Goal: Transaction & Acquisition: Purchase product/service

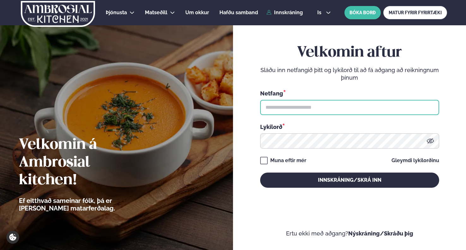
click at [319, 108] on input "text" at bounding box center [349, 107] width 179 height 15
type input "**********"
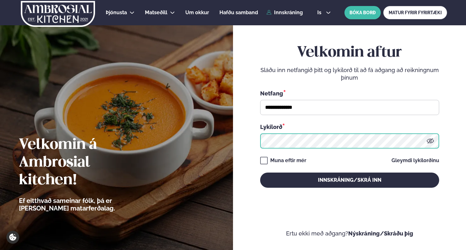
click at [260, 172] on button "Innskráning/Skrá inn" at bounding box center [349, 179] width 179 height 15
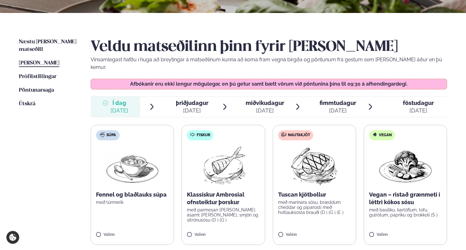
scroll to position [76, 0]
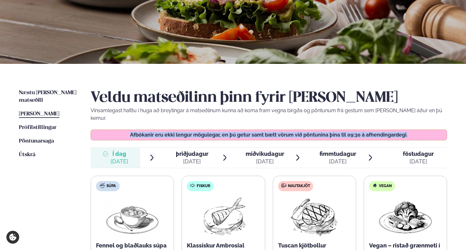
drag, startPoint x: 132, startPoint y: 128, endPoint x: 417, endPoint y: 128, distance: 285.0
click at [413, 132] on p "Afbókanir eru ekki lengur mögulegar, en þú getur samt bætt vörum við pöntunina …" at bounding box center [268, 134] width 343 height 5
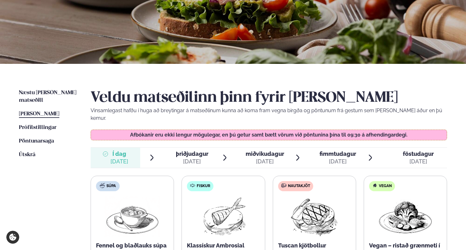
click at [419, 132] on p "Afbókanir eru ekki lengur mögulegar, en þú getur samt bætt vörum við pöntunina …" at bounding box center [268, 134] width 343 height 5
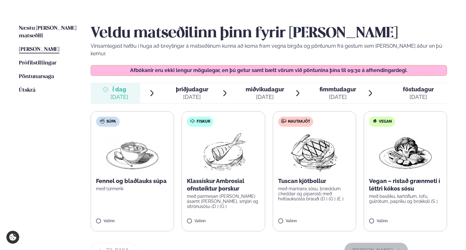
scroll to position [172, 0]
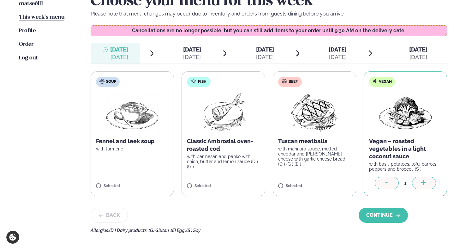
click at [52, 123] on ul "Næstu [PERSON_NAME] matseðill Næsta vika This week's menu This week Profile Set…" at bounding box center [48, 112] width 59 height 240
click at [192, 52] on span "[DATE]" at bounding box center [192, 49] width 18 height 7
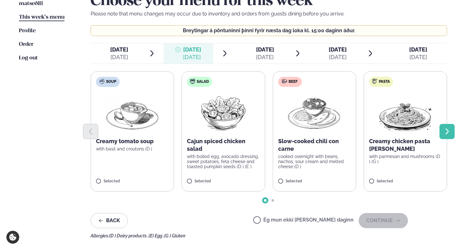
click at [448, 131] on icon "Next slide" at bounding box center [446, 131] width 3 height 6
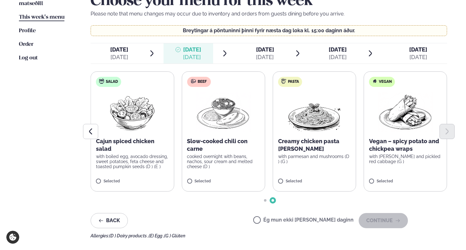
click at [266, 53] on span "[DATE]" at bounding box center [265, 49] width 18 height 7
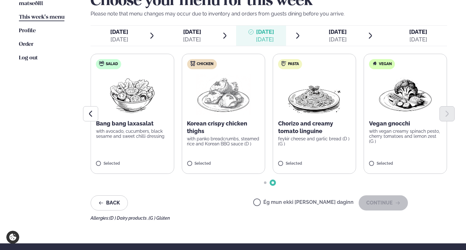
click at [378, 160] on label "Vegan Vegan gnocchi with vegan creamy spinach pesto, cherry tomatoes and lemon …" at bounding box center [405, 114] width 83 height 120
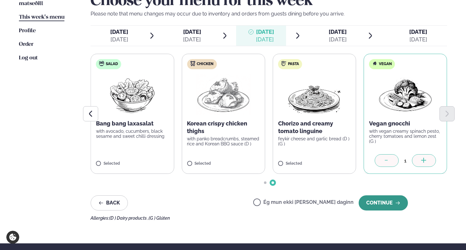
click at [378, 204] on button "Continue" at bounding box center [382, 202] width 49 height 15
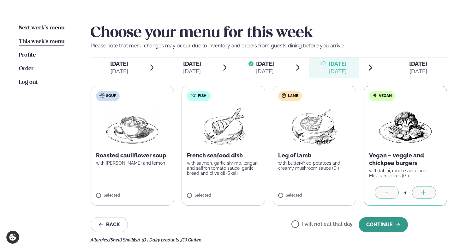
click at [375, 220] on button "Continue" at bounding box center [382, 224] width 49 height 15
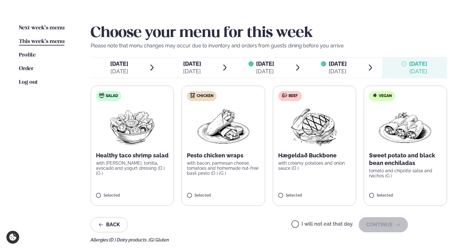
click at [187, 68] on div "[DATE]" at bounding box center [192, 72] width 18 height 8
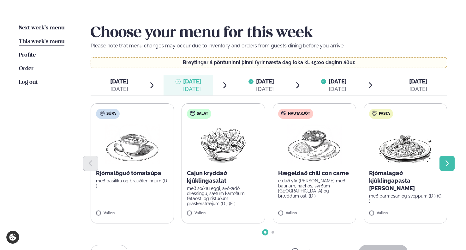
click at [445, 163] on icon "Next slide" at bounding box center [447, 163] width 8 height 8
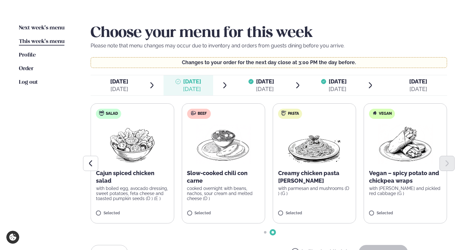
click at [133, 79] on span "[DATE] In d. [DATE]" at bounding box center [116, 85] width 50 height 20
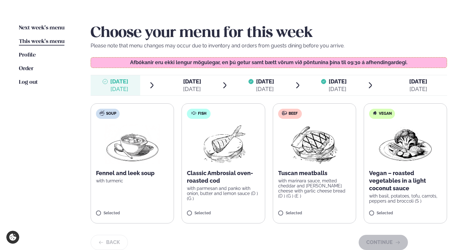
click at [185, 86] on div "[DATE]" at bounding box center [192, 89] width 18 height 8
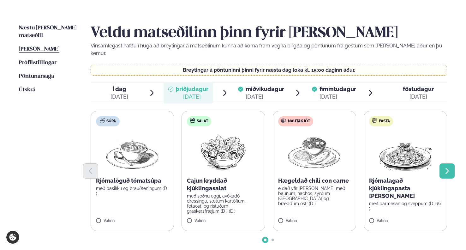
click at [445, 167] on icon "Next slide" at bounding box center [447, 171] width 8 height 8
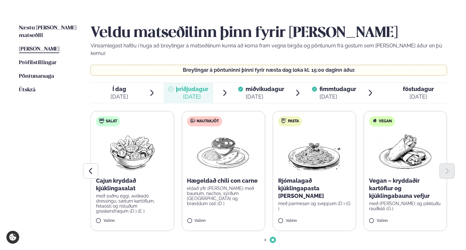
click at [252, 93] on div "[DATE]" at bounding box center [265, 97] width 38 height 8
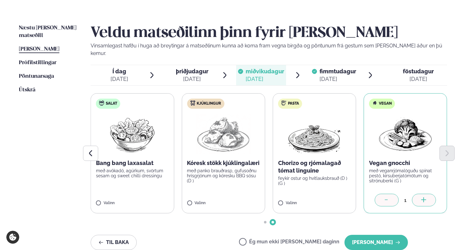
click at [338, 68] on div "fimmtudagur fim." at bounding box center [337, 72] width 37 height 8
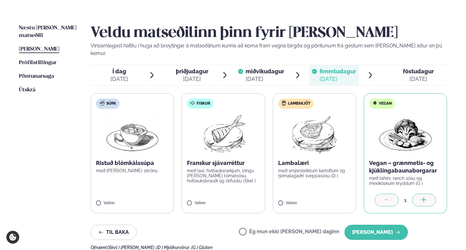
click at [420, 68] on span "föstudagur" at bounding box center [418, 71] width 31 height 7
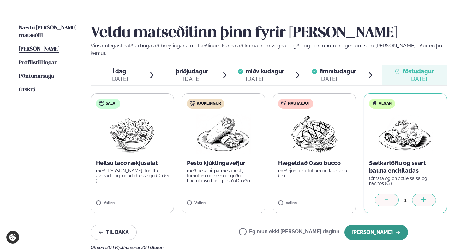
click at [363, 225] on button "[PERSON_NAME]" at bounding box center [375, 231] width 63 height 15
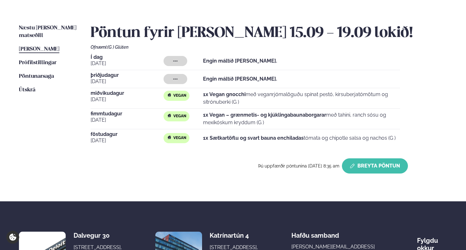
click at [363, 160] on button "Breyta Pöntun" at bounding box center [375, 165] width 66 height 15
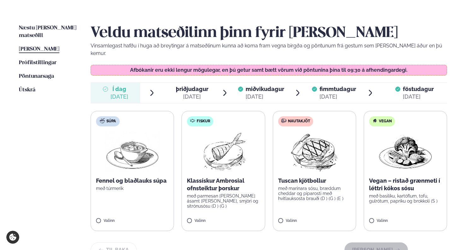
click at [188, 86] on span "þriðjudagur" at bounding box center [192, 89] width 33 height 7
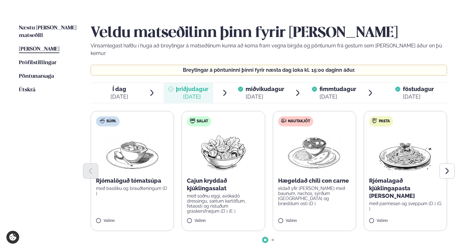
click at [232, 83] on ul "Í dag Í d. [DATE] þriðjudagur þri. [DATE] miðvikudagur mið. [DATE] fimmtudagur …" at bounding box center [269, 93] width 356 height 20
click at [249, 86] on span "miðvikudagur" at bounding box center [265, 89] width 38 height 7
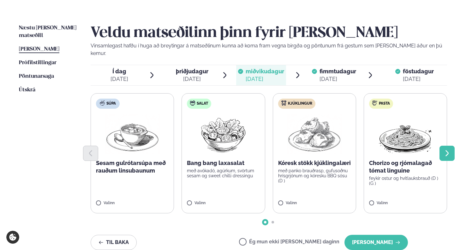
click at [450, 149] on icon "Next slide" at bounding box center [447, 153] width 8 height 8
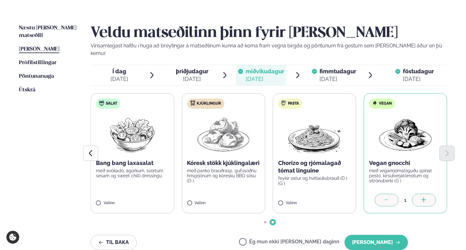
click at [337, 75] on div "[DATE]" at bounding box center [337, 79] width 37 height 8
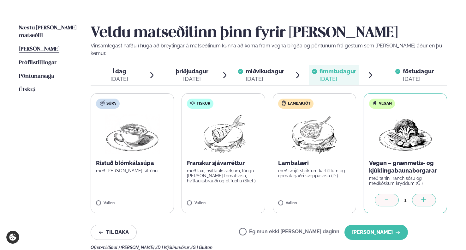
click at [214, 67] on li "þriðjudagur þri. [DATE]" at bounding box center [195, 75] width 65 height 20
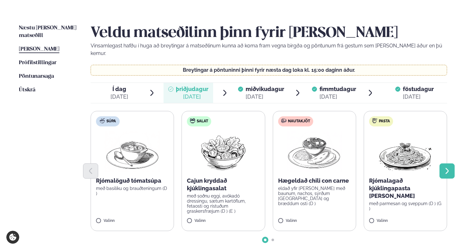
click at [446, 167] on icon "Next slide" at bounding box center [447, 171] width 8 height 8
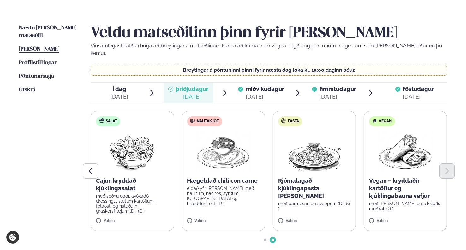
click at [133, 85] on span "Í dag Í d. [DATE]" at bounding box center [116, 93] width 50 height 20
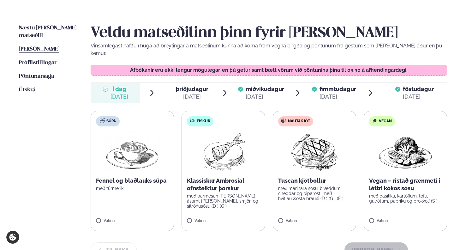
click at [402, 168] on label "Vegan Vegan – ristað grænmeti í léttri kókos sósu með basilíku, kartöflum, tofu…" at bounding box center [405, 171] width 83 height 120
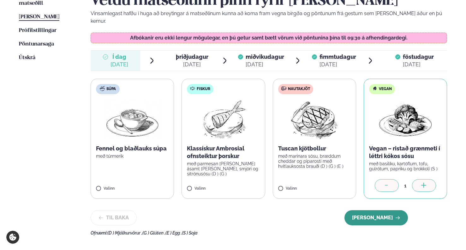
click at [382, 213] on button "[PERSON_NAME]" at bounding box center [375, 217] width 63 height 15
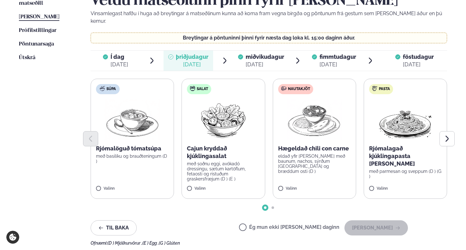
click at [119, 53] on span "Í dag" at bounding box center [119, 57] width 18 height 8
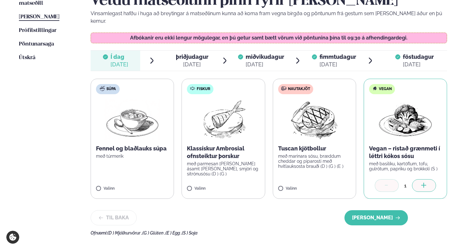
click at [208, 53] on span "þriðjudagur" at bounding box center [192, 56] width 33 height 7
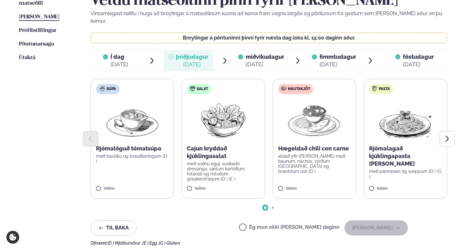
click at [309, 220] on div "Ég mun ekki [PERSON_NAME] daginn [PERSON_NAME]" at bounding box center [323, 227] width 169 height 15
click at [322, 224] on label "Ég mun ekki [PERSON_NAME] daginn" at bounding box center [289, 227] width 100 height 7
click at [384, 221] on button "[PERSON_NAME]" at bounding box center [375, 227] width 63 height 15
